Goal: Information Seeking & Learning: Find specific fact

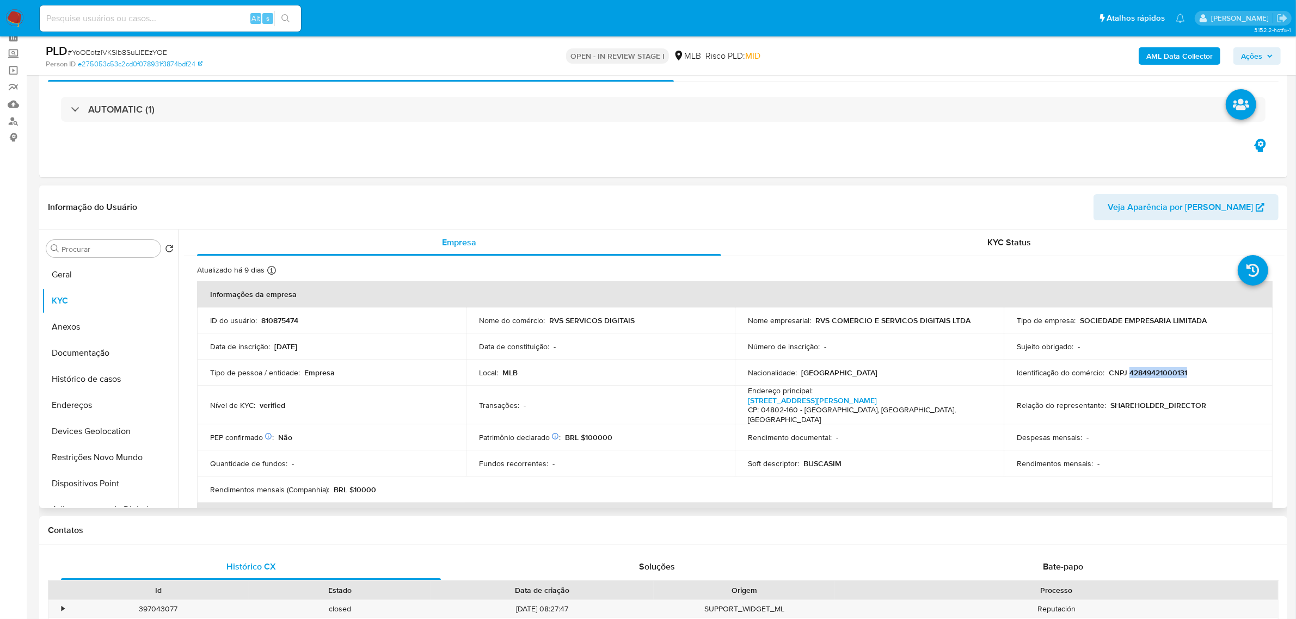
scroll to position [136, 0]
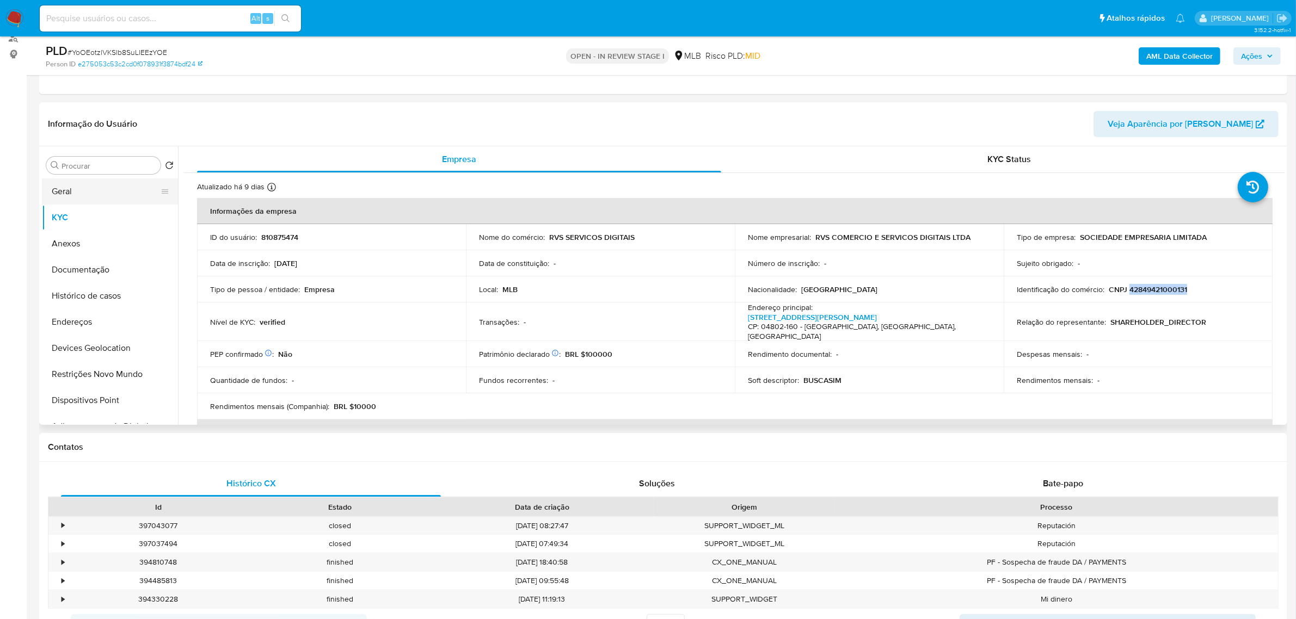
click at [104, 191] on button "Geral" at bounding box center [105, 192] width 127 height 26
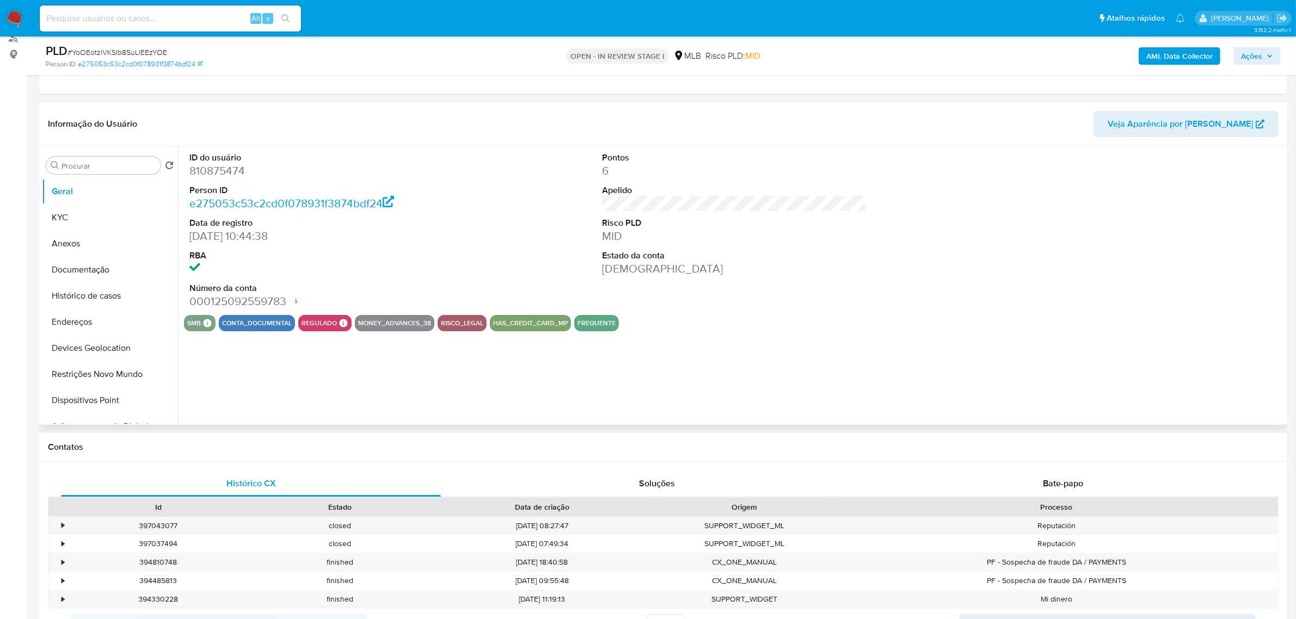
click at [227, 173] on dd "810875474" at bounding box center [321, 170] width 264 height 15
copy dd "810875474"
click at [385, 357] on div "ID do usuário 810875474 Person ID e275053c53c2cd0f078931f3874bdf24 Data de regi…" at bounding box center [731, 285] width 1106 height 279
click at [106, 214] on button "KYC" at bounding box center [105, 218] width 127 height 26
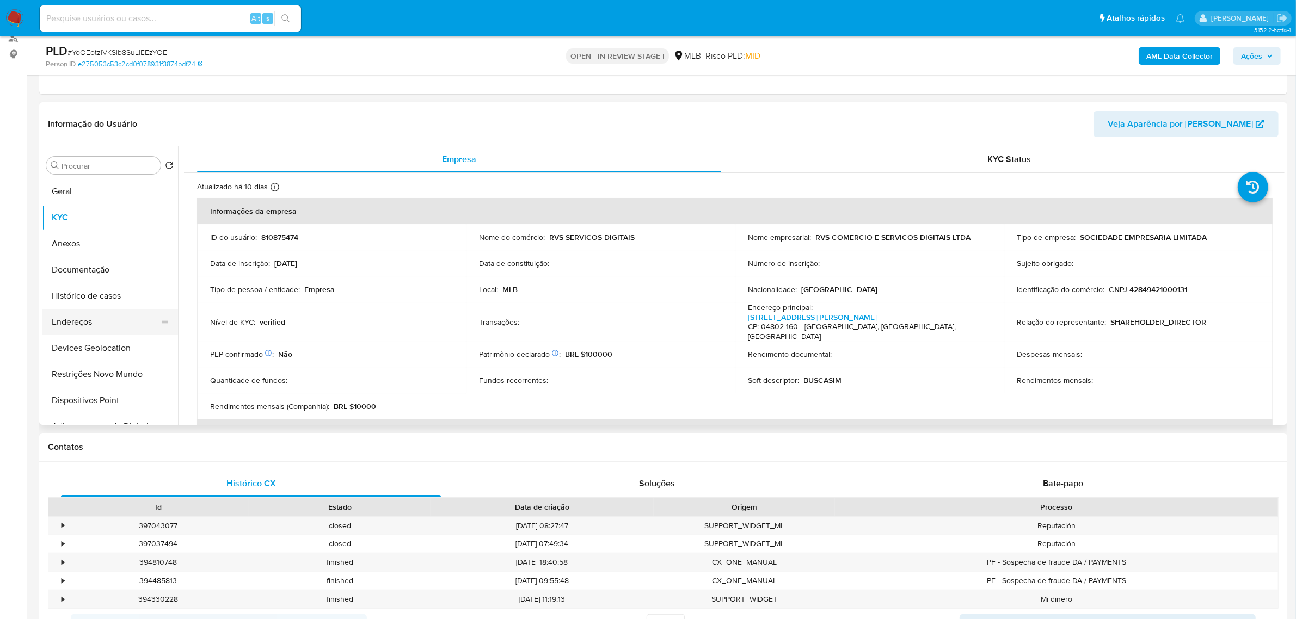
click at [93, 319] on button "Endereços" at bounding box center [105, 322] width 127 height 26
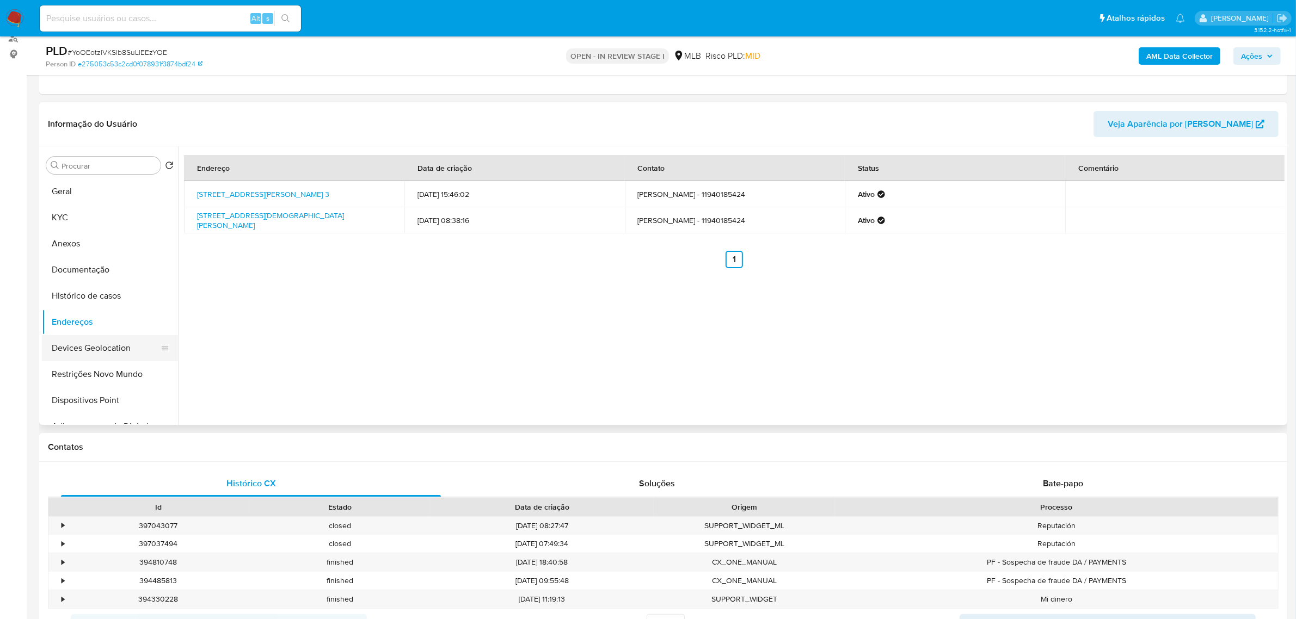
click at [82, 344] on button "Devices Geolocation" at bounding box center [105, 348] width 127 height 26
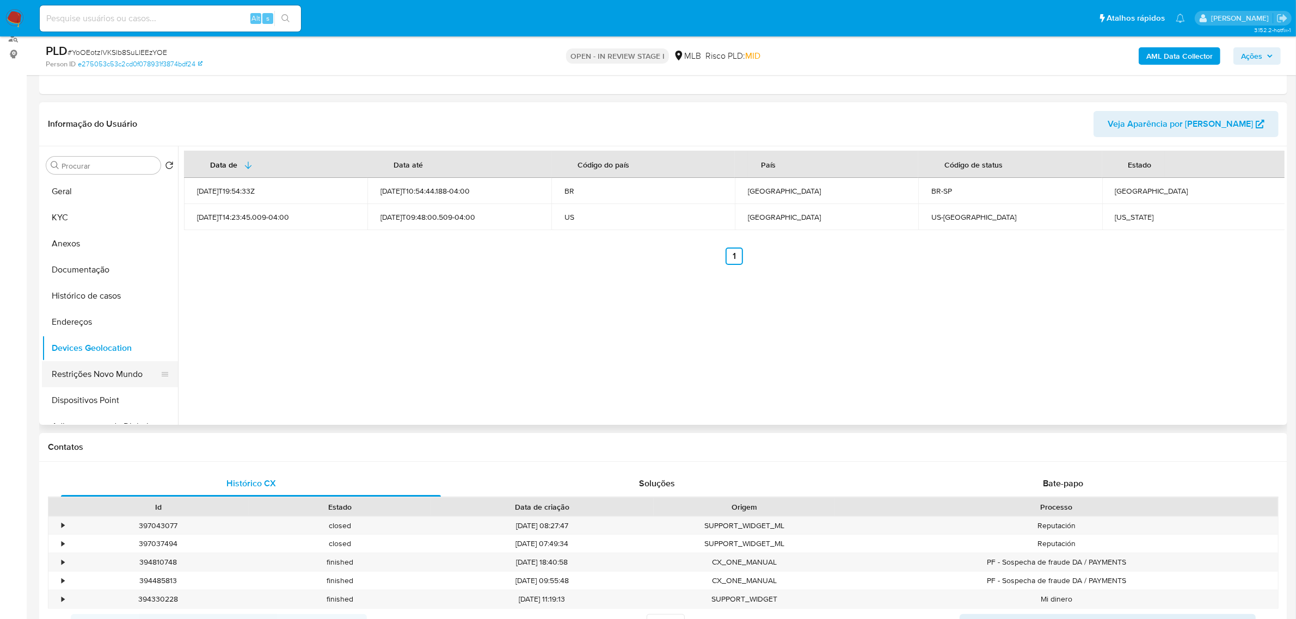
click at [113, 368] on button "Restrições Novo Mundo" at bounding box center [105, 374] width 127 height 26
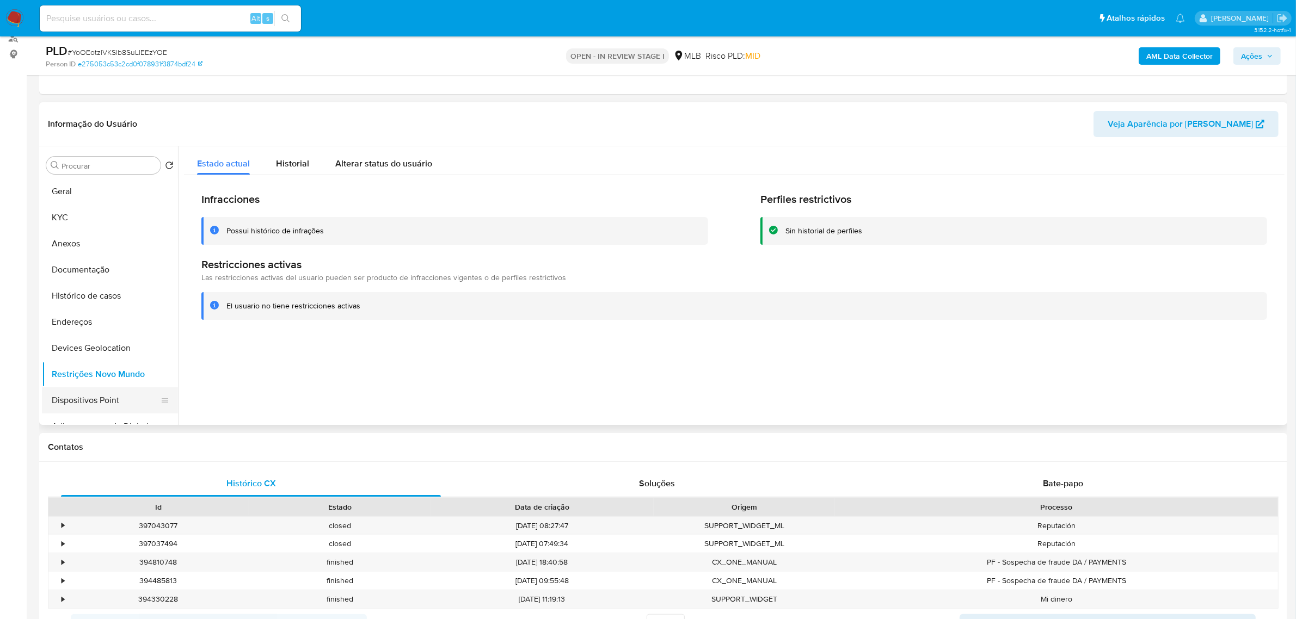
click at [114, 398] on button "Dispositivos Point" at bounding box center [105, 400] width 127 height 26
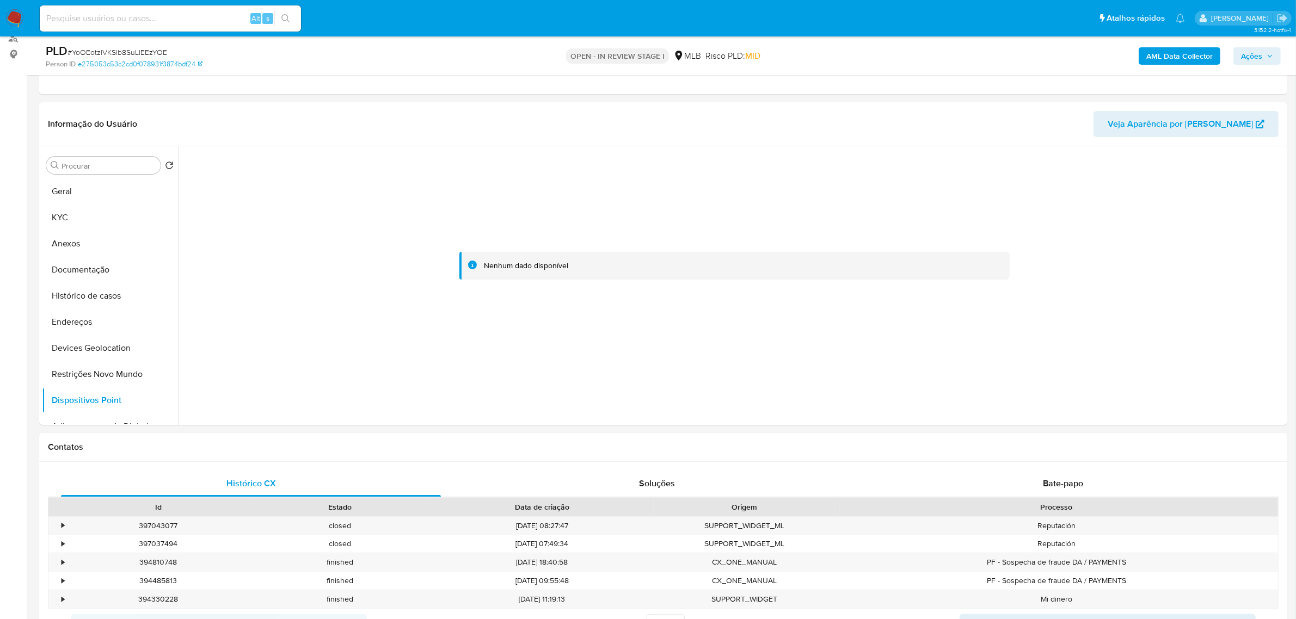
click at [1160, 51] on b "AML Data Collector" at bounding box center [1179, 55] width 66 height 17
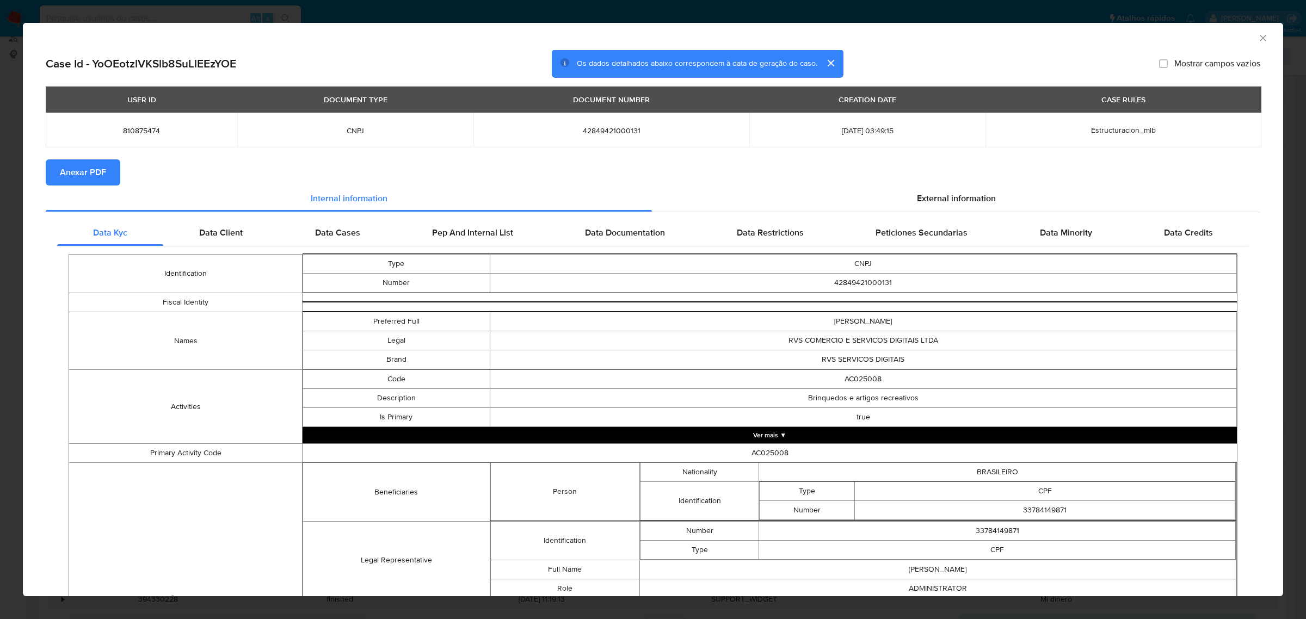
click at [84, 179] on span "Anexar PDF" at bounding box center [83, 173] width 46 height 24
click at [942, 195] on span "External information" at bounding box center [956, 198] width 79 height 13
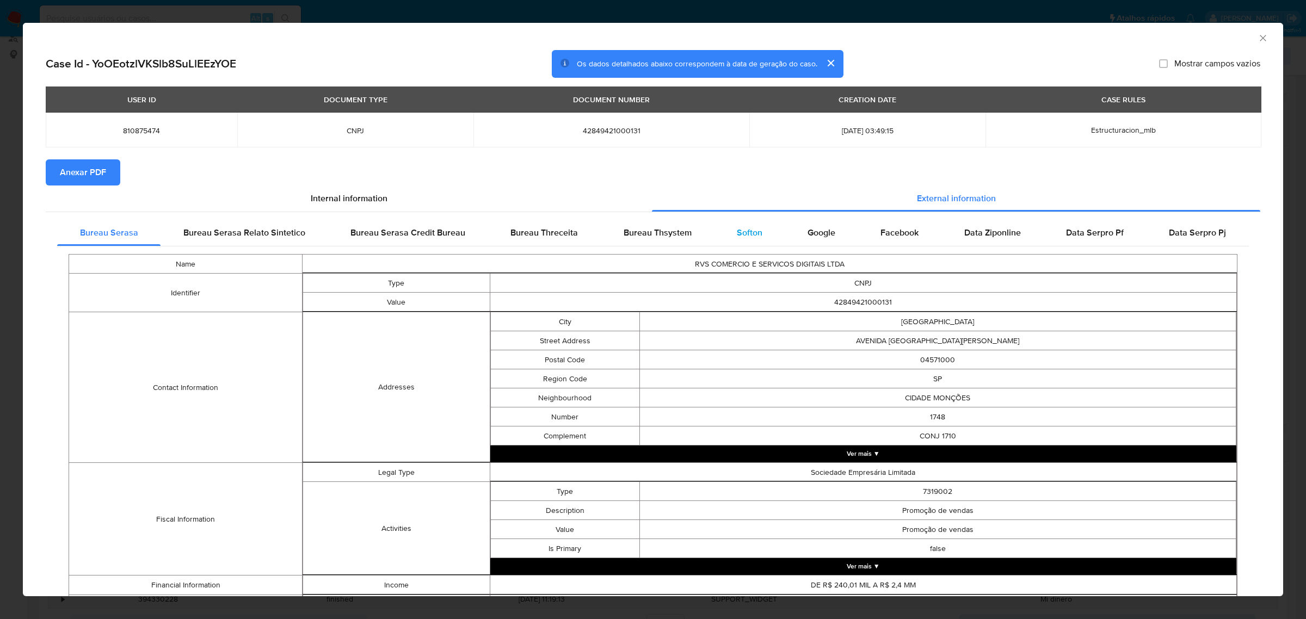
click at [743, 240] on div "Softon" at bounding box center [749, 233] width 71 height 26
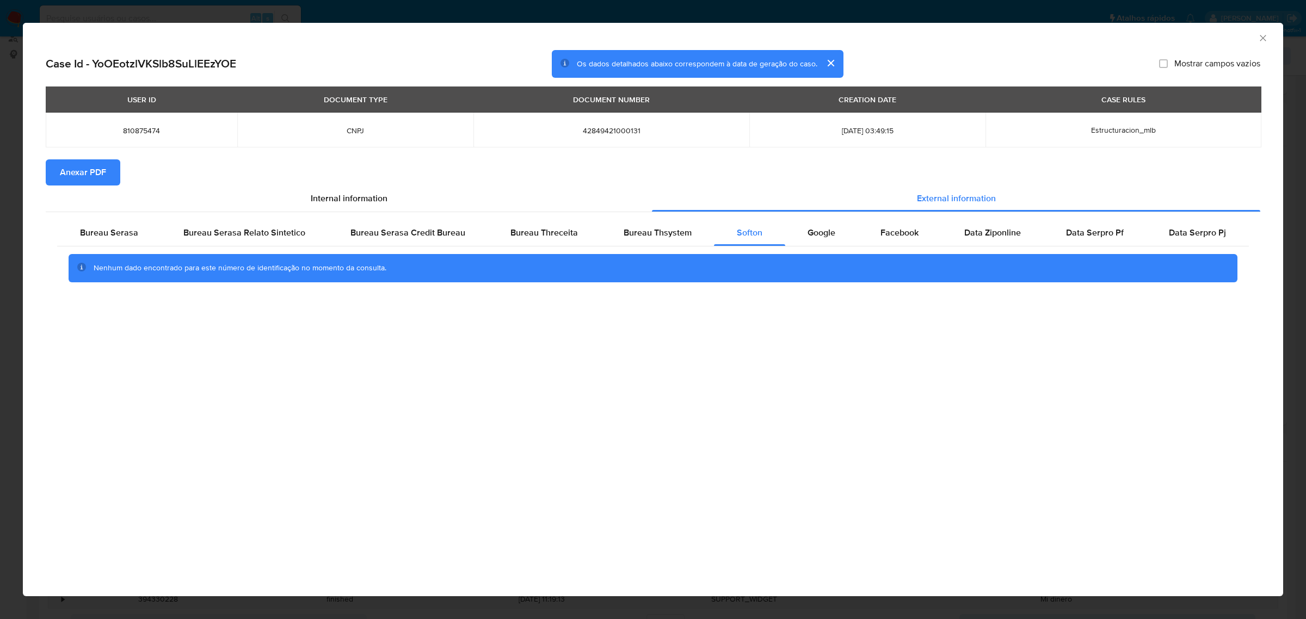
click at [1262, 42] on icon "Fechar a janela" at bounding box center [1263, 38] width 11 height 11
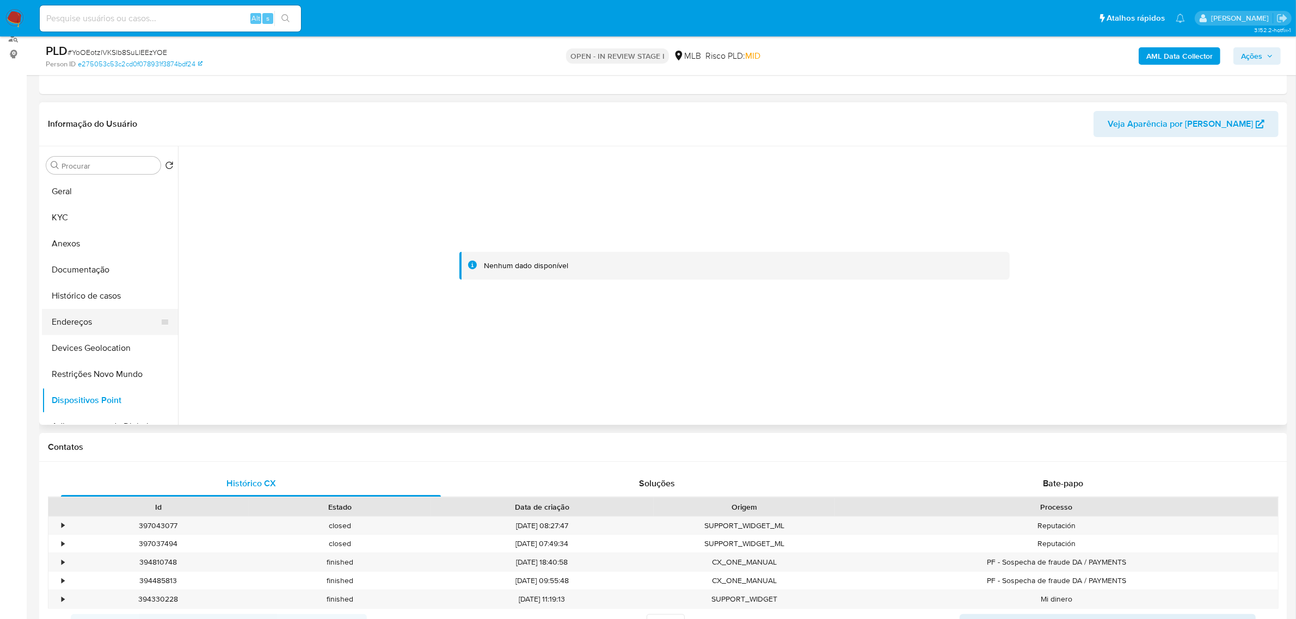
click at [98, 324] on button "Endereços" at bounding box center [105, 322] width 127 height 26
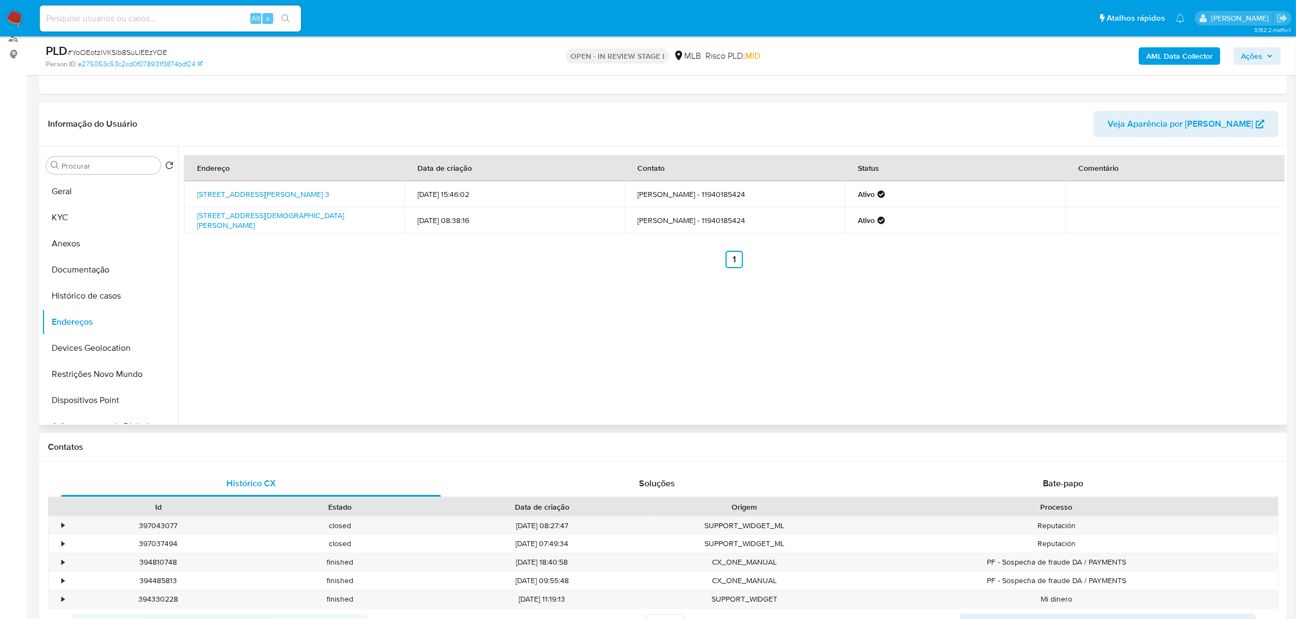
drag, startPoint x: 189, startPoint y: 216, endPoint x: 231, endPoint y: 230, distance: 44.2
click at [231, 230] on td "[STREET_ADDRESS][DEMOGRAPHIC_DATA][PERSON_NAME]" at bounding box center [294, 220] width 220 height 26
copy link "[STREET_ADDRESS][DEMOGRAPHIC_DATA][PERSON_NAME]"
click at [223, 224] on link "[STREET_ADDRESS][DEMOGRAPHIC_DATA][PERSON_NAME]" at bounding box center [270, 220] width 147 height 21
click at [87, 219] on button "KYC" at bounding box center [105, 218] width 127 height 26
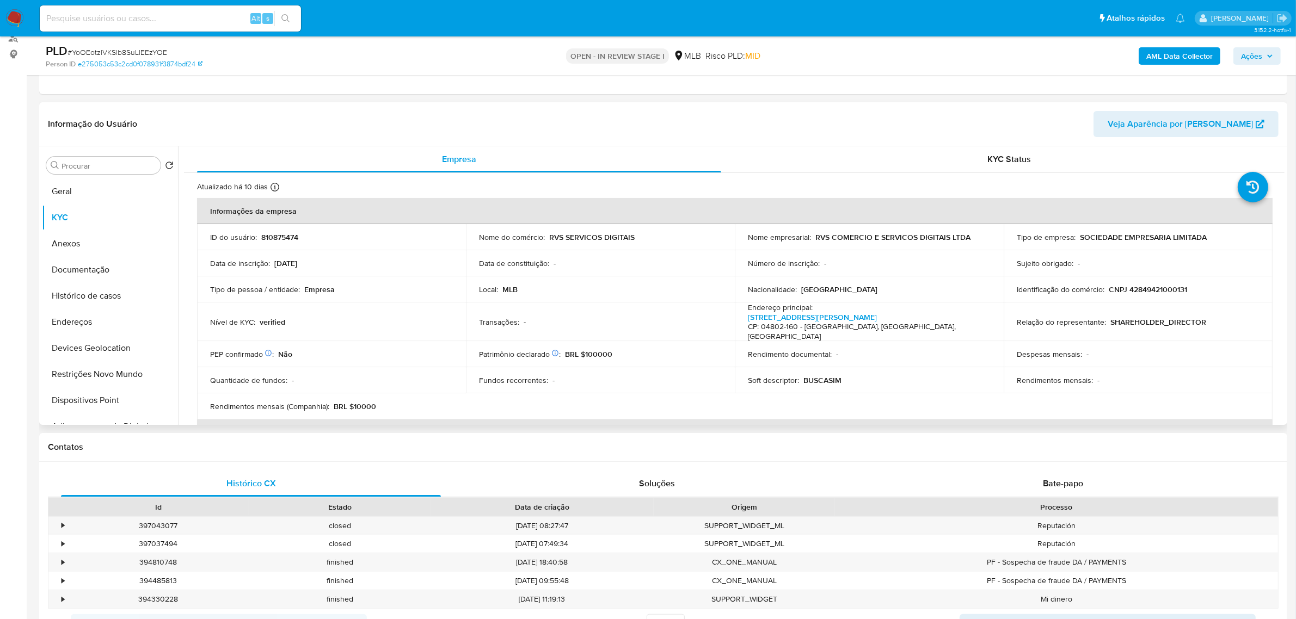
click at [1156, 291] on p "CNPJ 42849421000131" at bounding box center [1148, 290] width 78 height 10
copy p "42849421000131"
click at [1159, 292] on p "CNPJ 42849421000131" at bounding box center [1148, 290] width 78 height 10
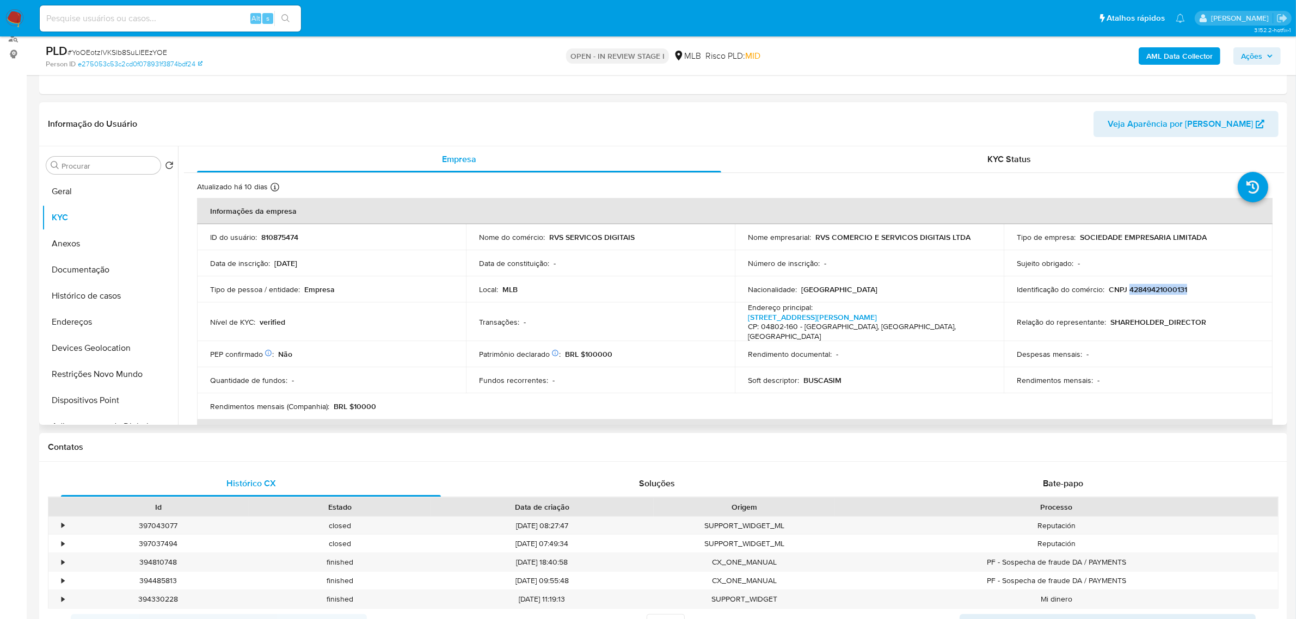
click at [1164, 290] on p "CNPJ 42849421000131" at bounding box center [1148, 290] width 78 height 10
click at [1171, 290] on p "CNPJ 42849421000131" at bounding box center [1148, 290] width 78 height 10
click at [1172, 288] on p "CNPJ 42849421000131" at bounding box center [1148, 290] width 78 height 10
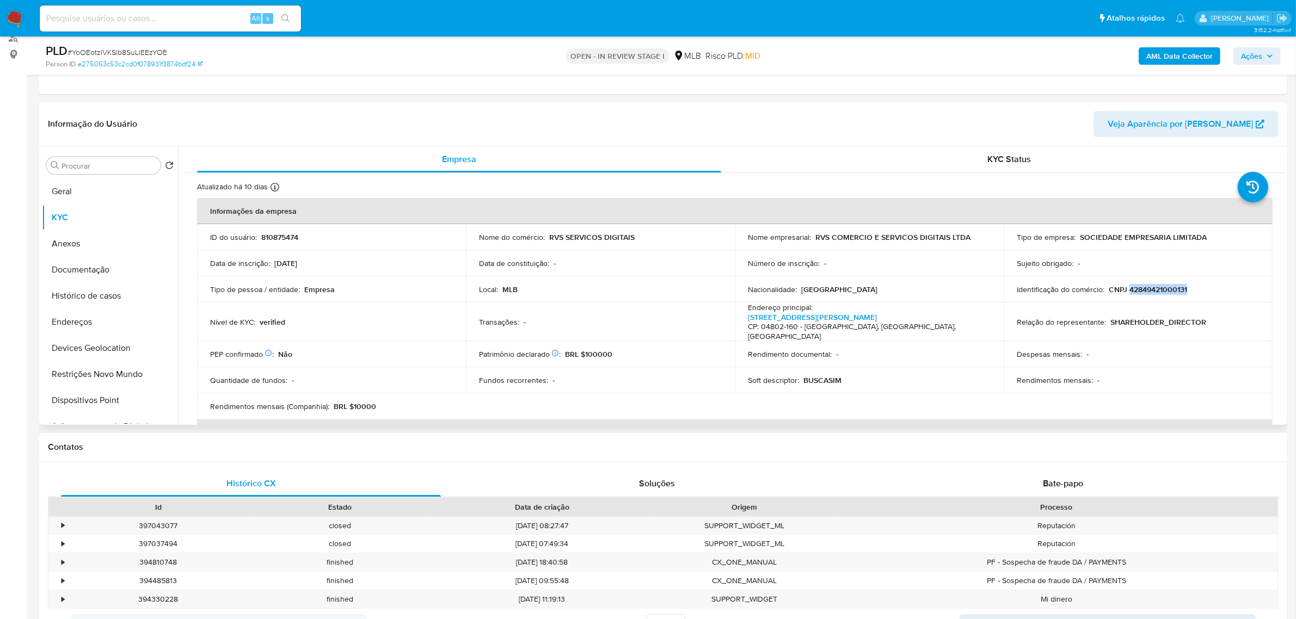
click at [1172, 288] on p "CNPJ 42849421000131" at bounding box center [1148, 290] width 78 height 10
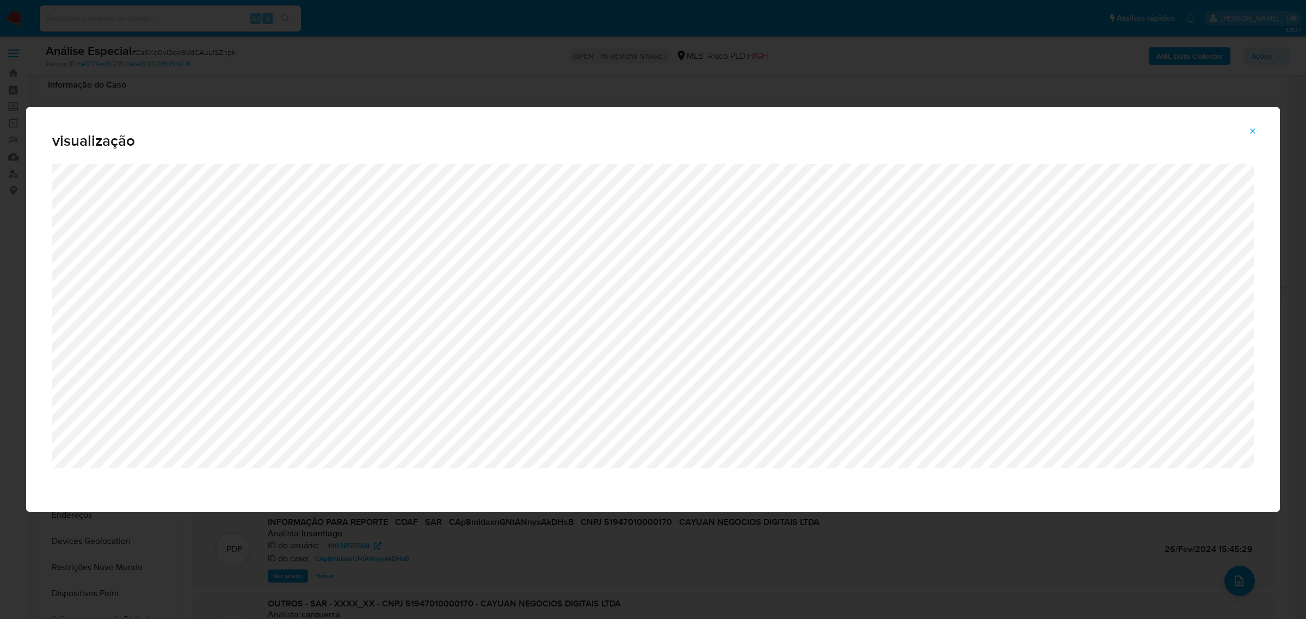
select select "10"
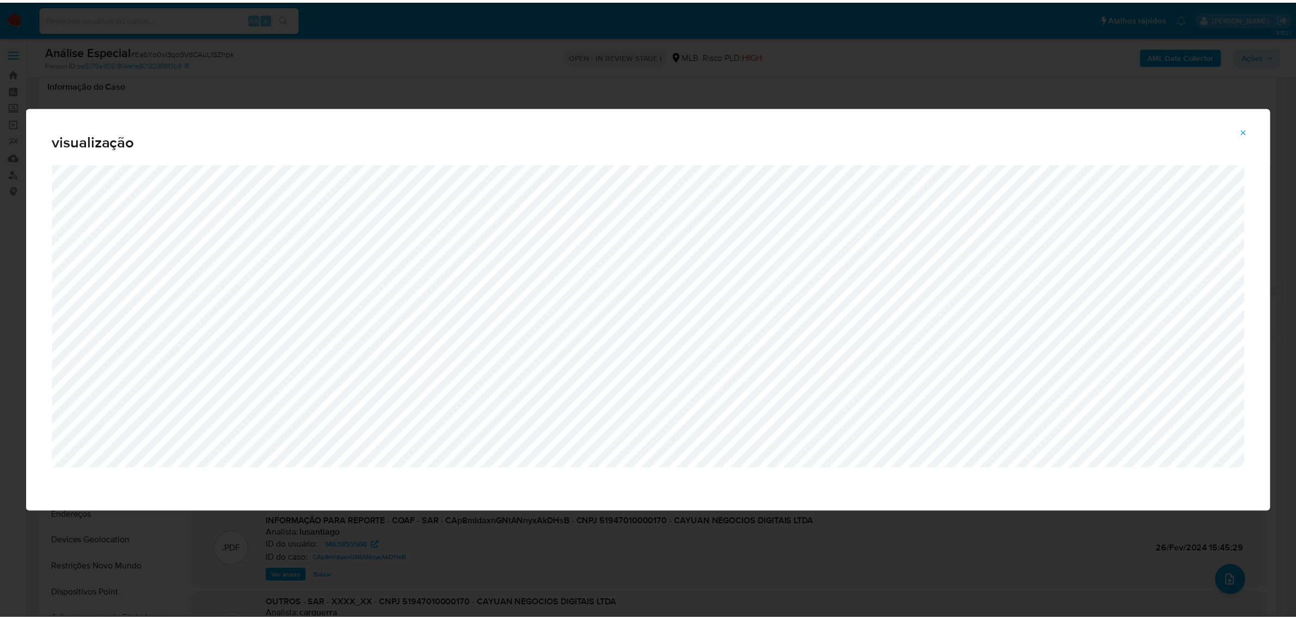
scroll to position [136, 0]
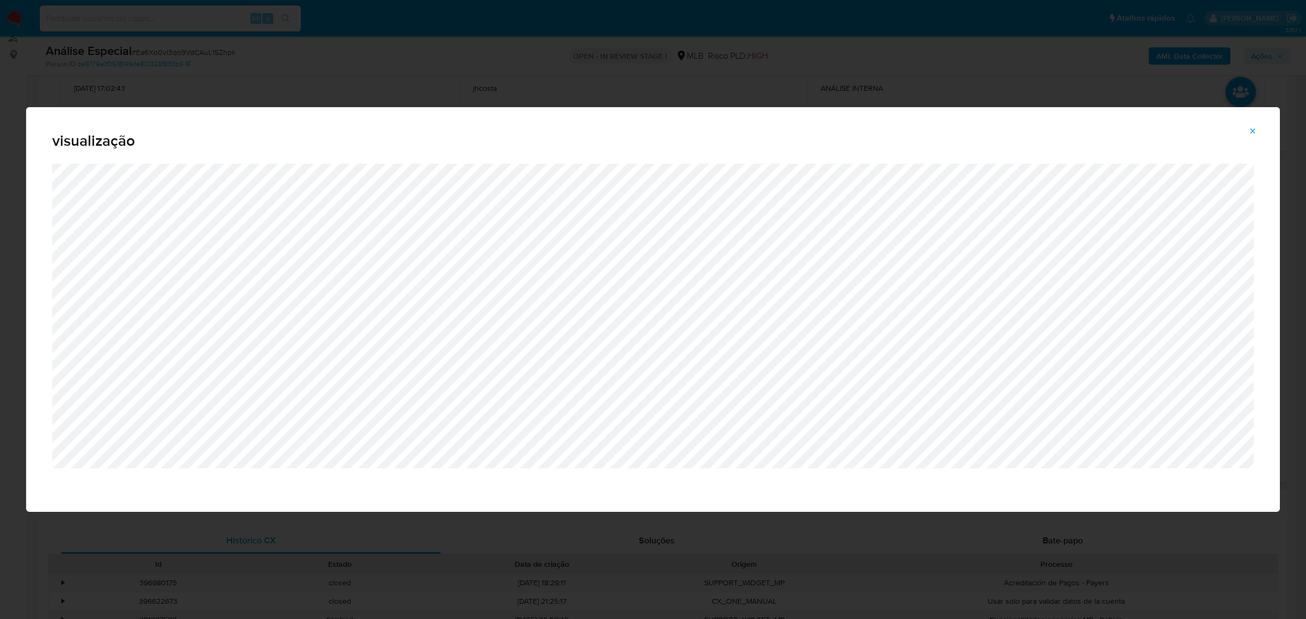
click at [604, 93] on div "visualização" at bounding box center [653, 309] width 1306 height 619
click at [1252, 124] on span "Attachment preview" at bounding box center [1252, 131] width 9 height 15
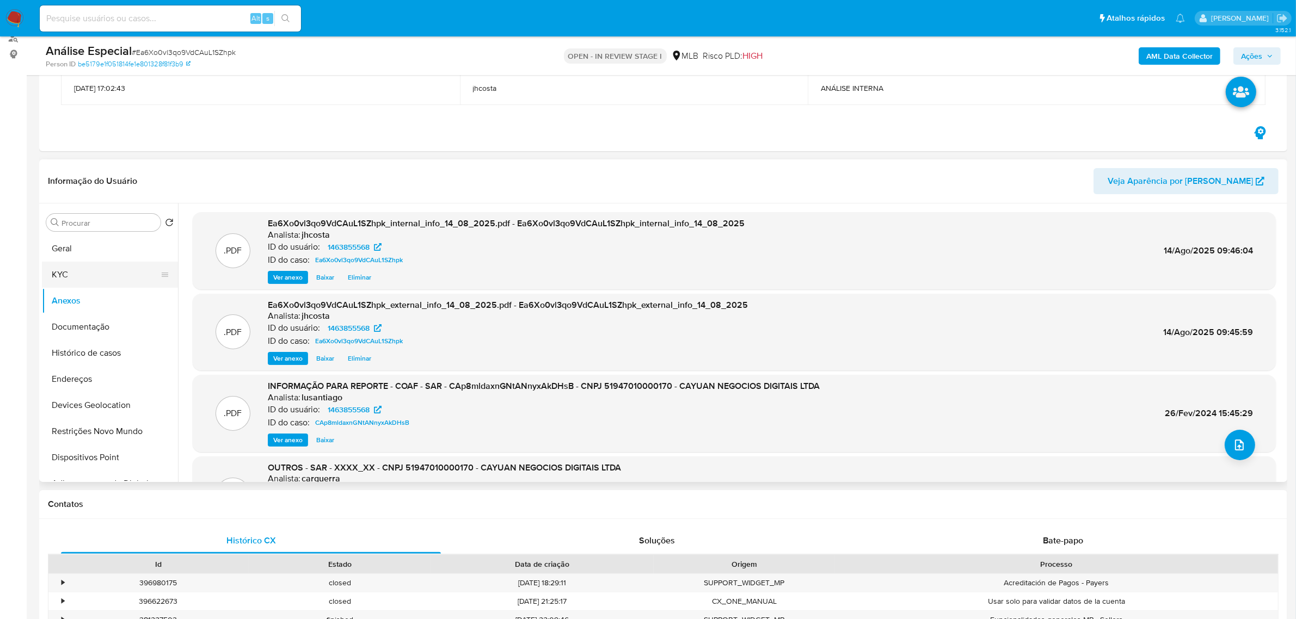
click at [74, 273] on button "KYC" at bounding box center [105, 275] width 127 height 26
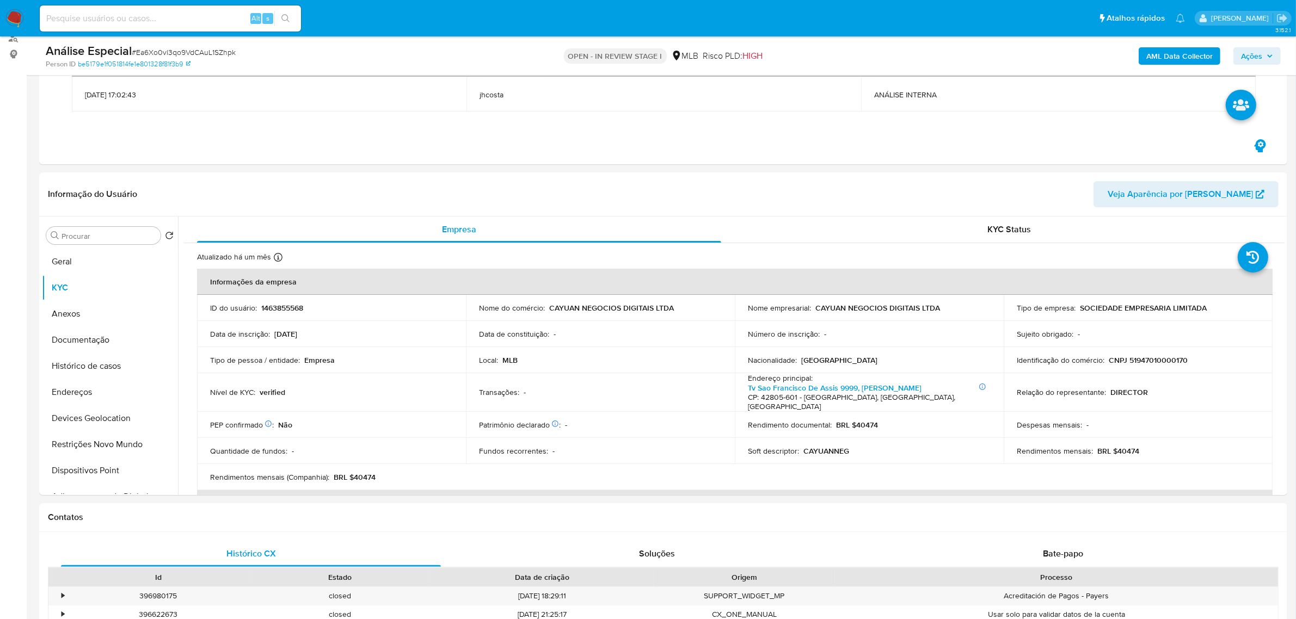
click at [1146, 362] on p "CNPJ 51947010000170" at bounding box center [1148, 360] width 79 height 10
copy p "51947010000170"
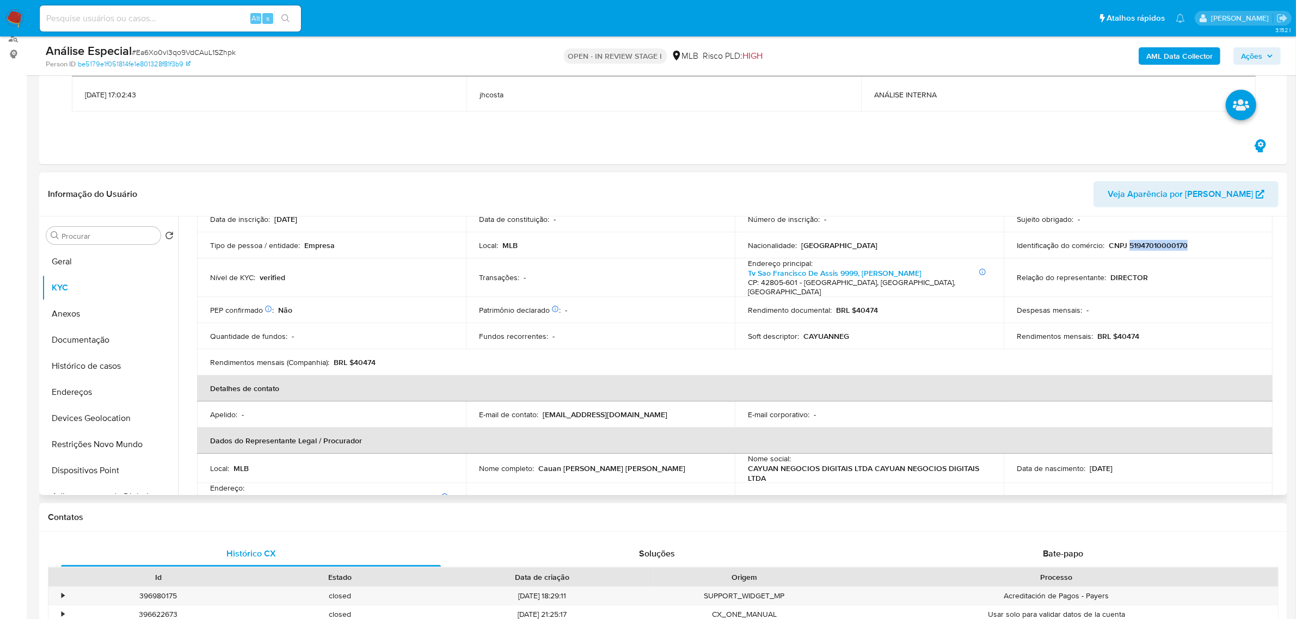
scroll to position [272, 0]
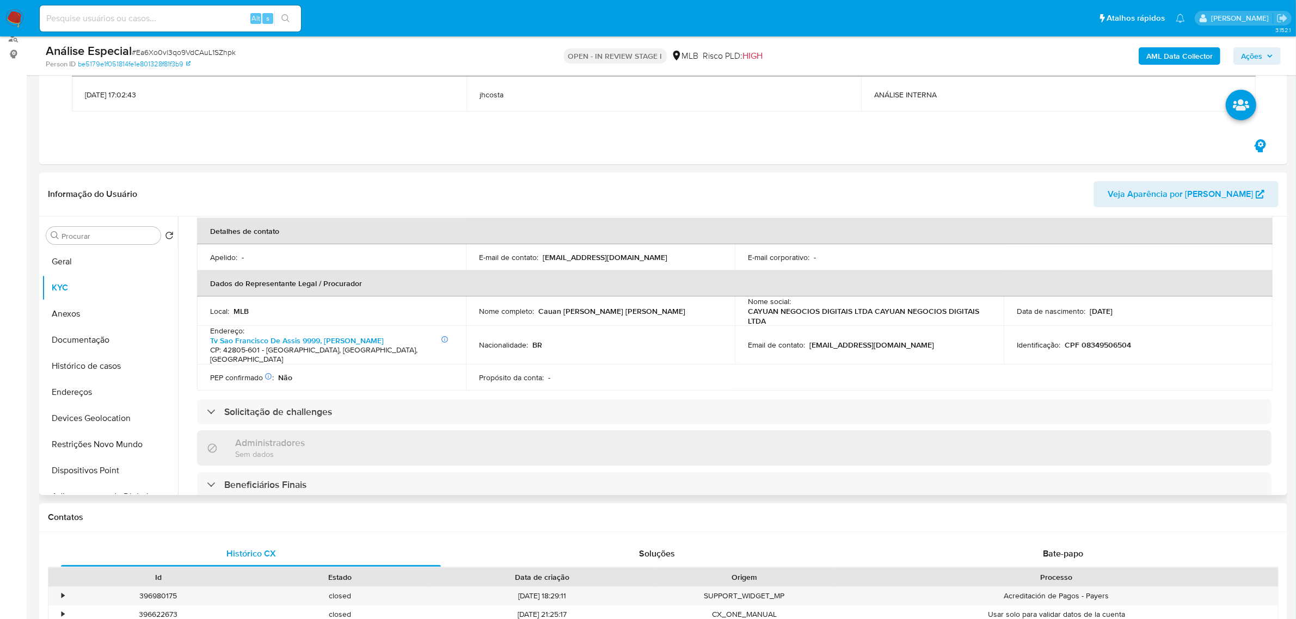
click at [1097, 340] on p "CPF 08349506504" at bounding box center [1098, 345] width 66 height 10
copy p "08349506504"
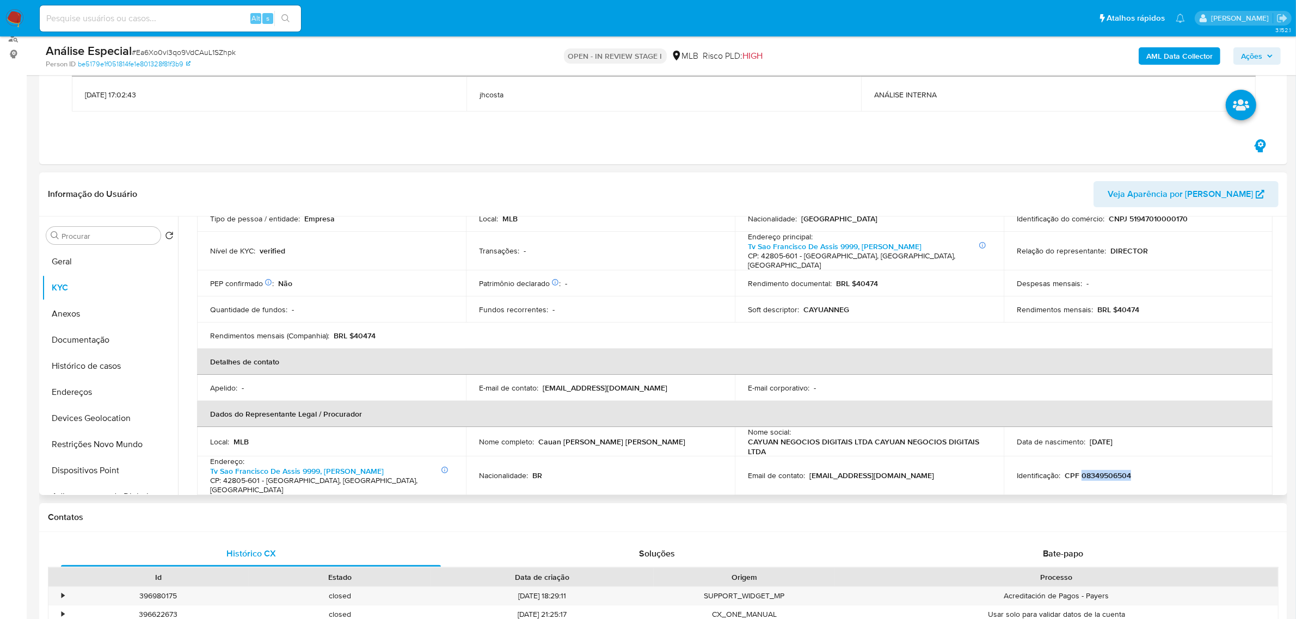
scroll to position [0, 0]
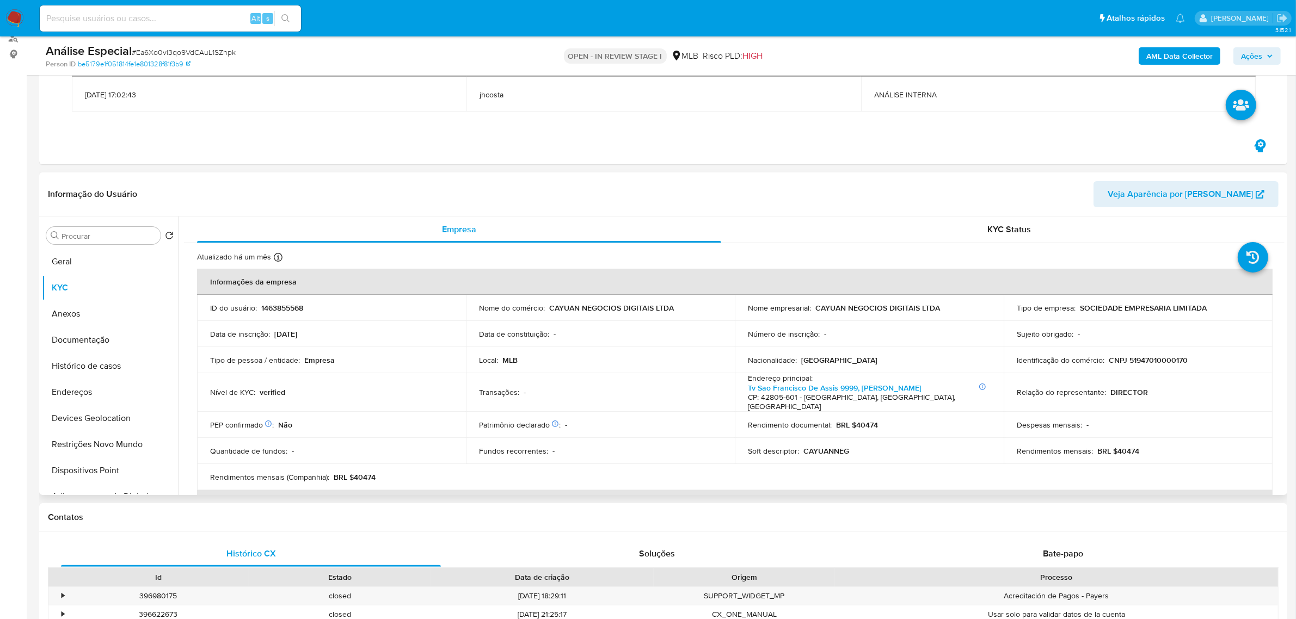
click at [1146, 362] on p "CNPJ 51947010000170" at bounding box center [1148, 360] width 79 height 10
copy p "51947010000170"
drag, startPoint x: 812, startPoint y: 305, endPoint x: 947, endPoint y: 311, distance: 135.6
click at [947, 311] on div "Nome empresarial : CAYUAN NEGOCIOS DIGITAIS LTDA" at bounding box center [869, 308] width 243 height 10
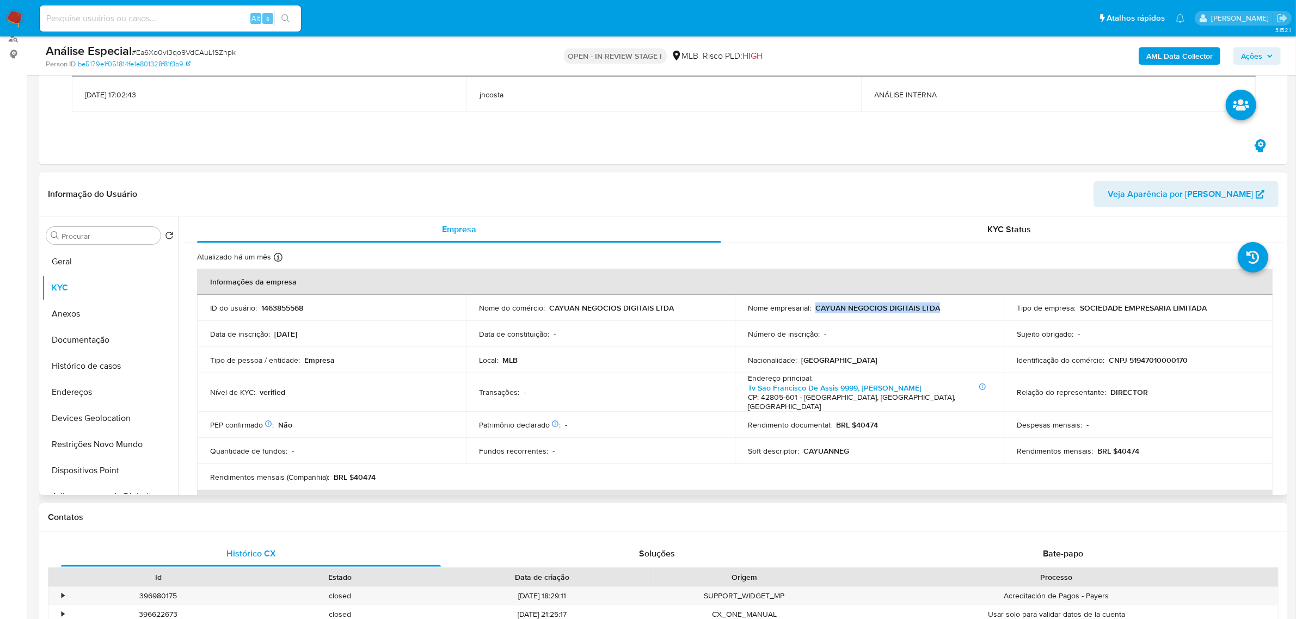
copy p "CAYUAN NEGOCIOS DIGITAIS LTDA"
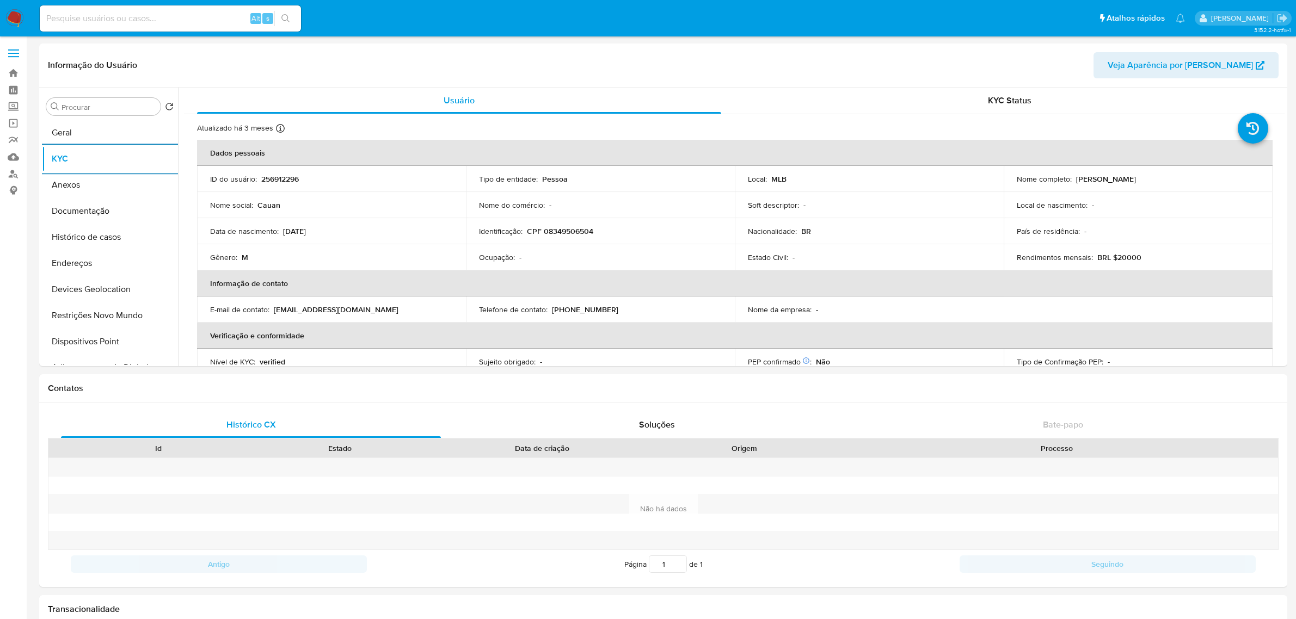
select select "10"
click at [123, 202] on button "Documentação" at bounding box center [105, 211] width 127 height 26
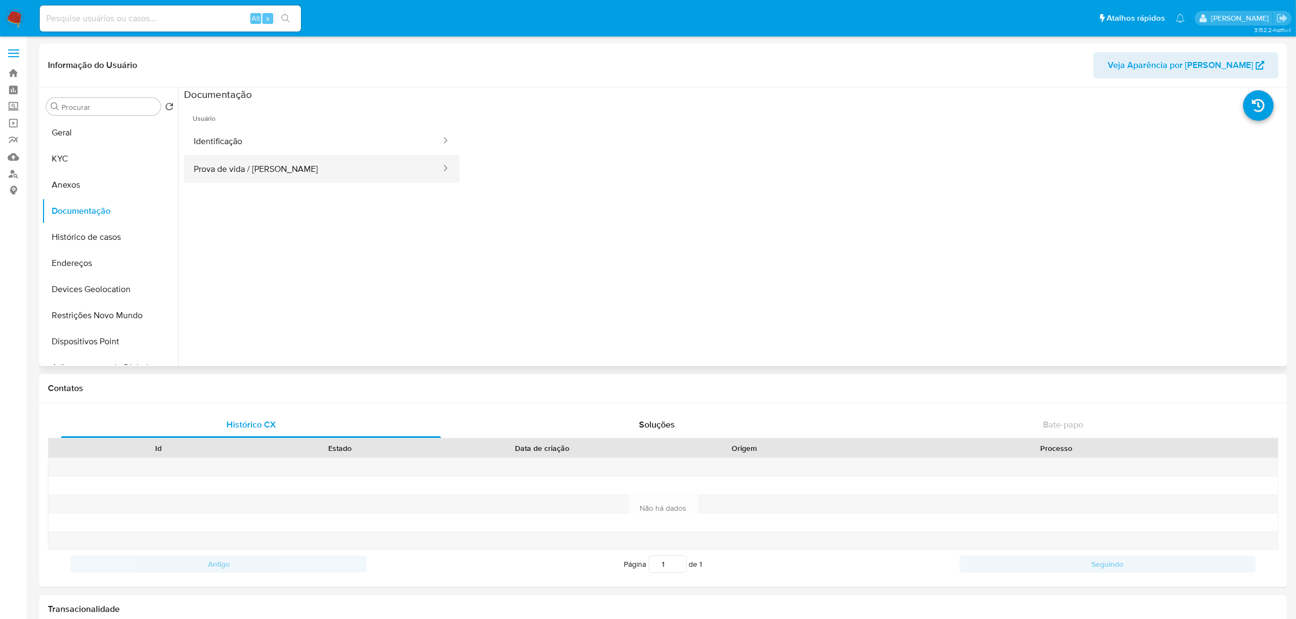
click at [265, 159] on button "Prova de vida / Selfie" at bounding box center [313, 169] width 258 height 28
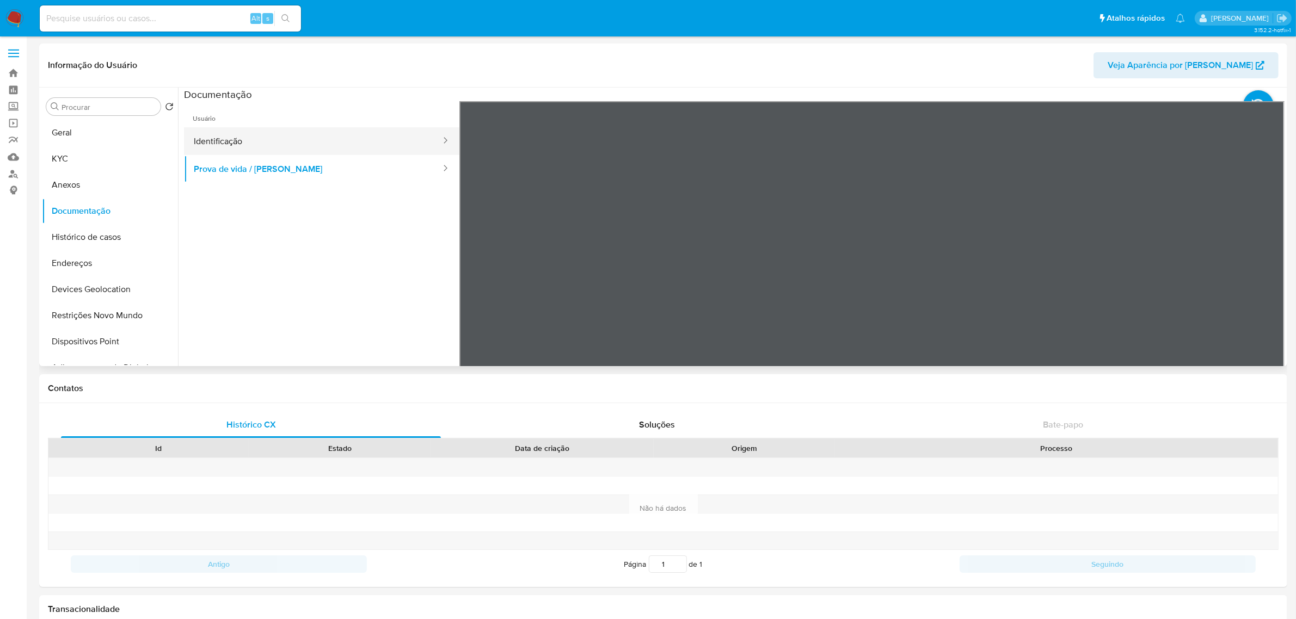
click at [349, 142] on button "Identificação" at bounding box center [313, 141] width 258 height 28
click at [75, 159] on button "KYC" at bounding box center [105, 159] width 127 height 26
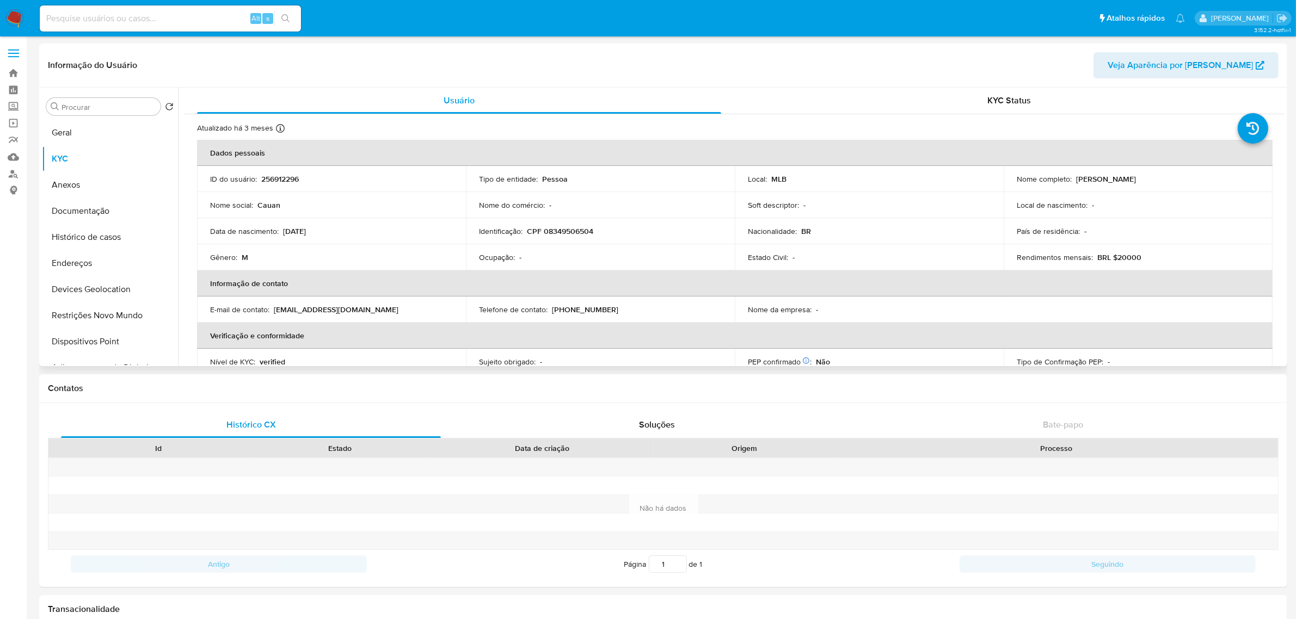
drag, startPoint x: 1073, startPoint y: 177, endPoint x: 1195, endPoint y: 174, distance: 121.9
click at [1195, 174] on div "Nome completo : Cauan Victor Santos Sousa" at bounding box center [1138, 179] width 243 height 10
copy p "Cauan Victor Santos Sousa"
